Goal: Task Accomplishment & Management: Use online tool/utility

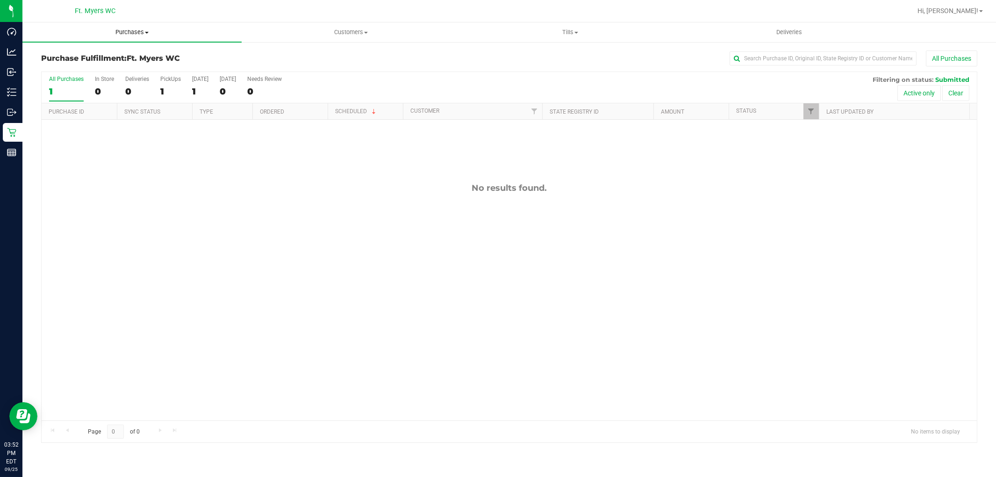
click at [130, 30] on span "Purchases" at bounding box center [131, 32] width 219 height 8
click at [109, 66] on li "Fulfillment" at bounding box center [131, 67] width 219 height 11
drag, startPoint x: 109, startPoint y: 66, endPoint x: 62, endPoint y: 238, distance: 178.8
click at [62, 238] on div "No results found." at bounding box center [509, 302] width 935 height 364
click at [130, 31] on span "Purchases" at bounding box center [131, 32] width 219 height 8
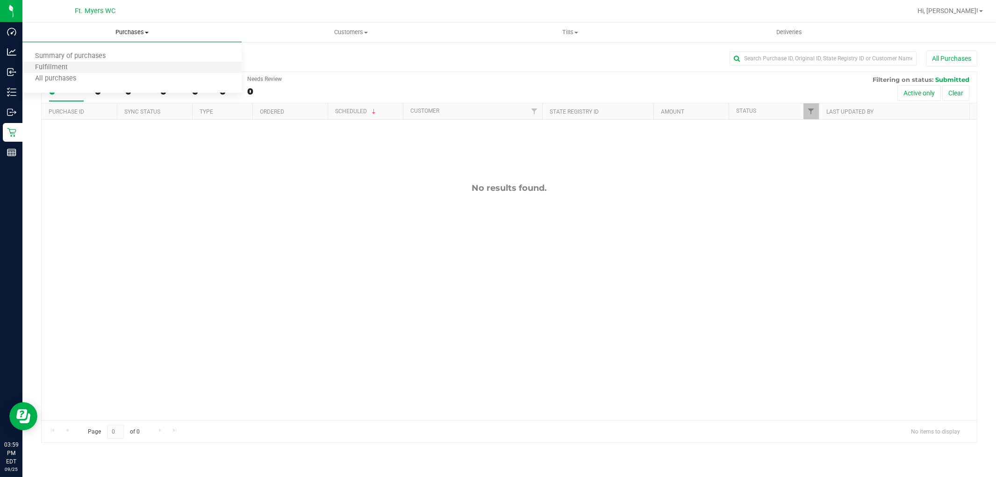
click at [85, 65] on li "Fulfillment" at bounding box center [131, 67] width 219 height 11
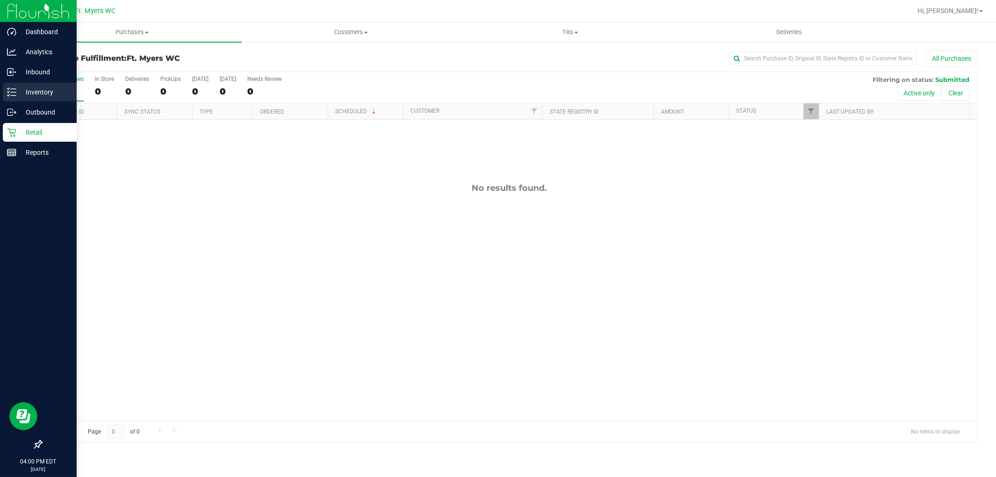
click at [14, 94] on icon at bounding box center [11, 91] width 9 height 9
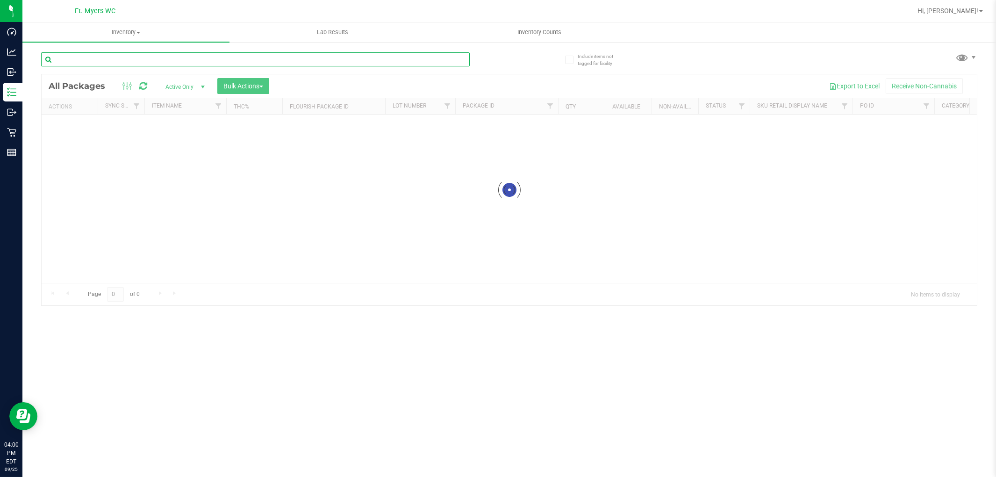
click at [118, 62] on input "text" at bounding box center [255, 59] width 429 height 14
type input "y"
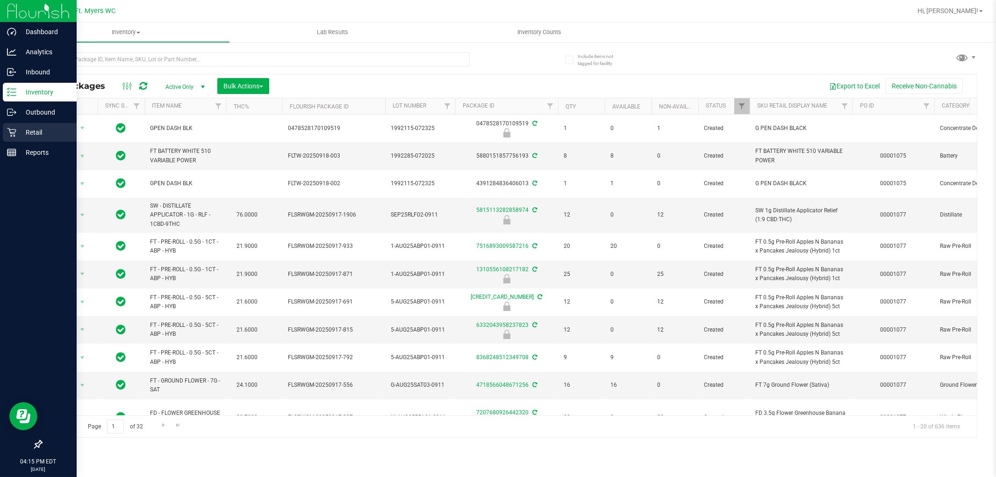
click at [9, 133] on icon at bounding box center [11, 132] width 9 height 9
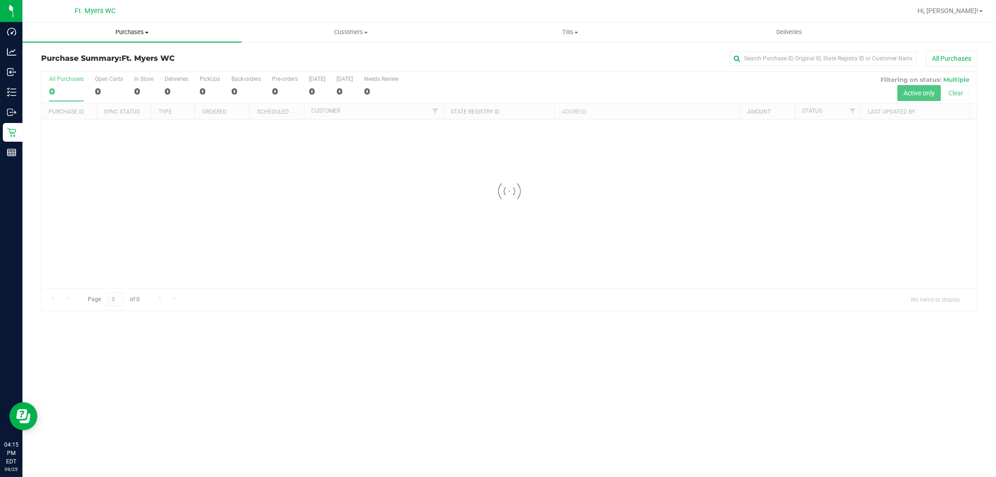
click at [113, 33] on span "Purchases" at bounding box center [131, 32] width 219 height 8
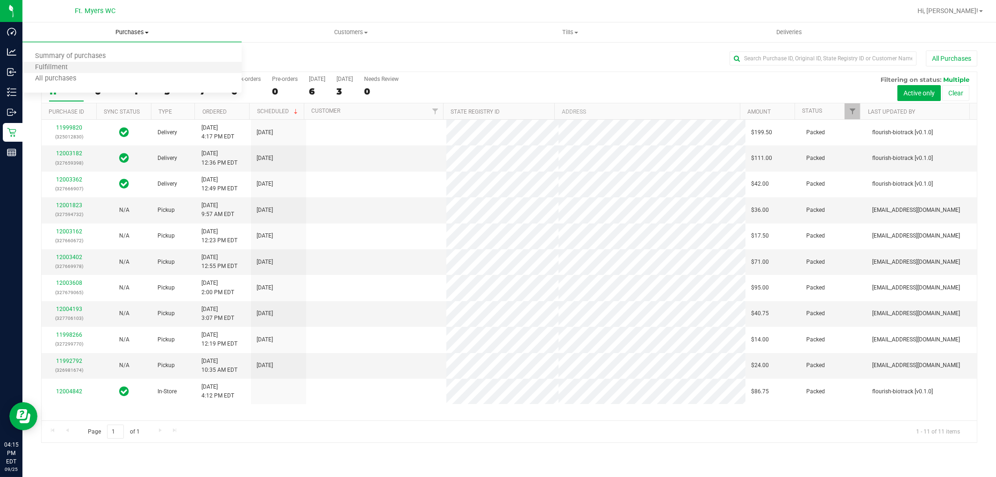
click at [94, 64] on li "Fulfillment" at bounding box center [131, 67] width 219 height 11
